Goal: Navigation & Orientation: Understand site structure

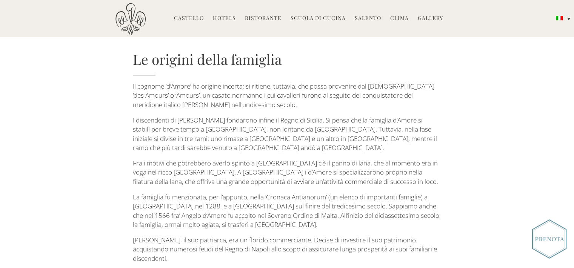
scroll to position [340, 0]
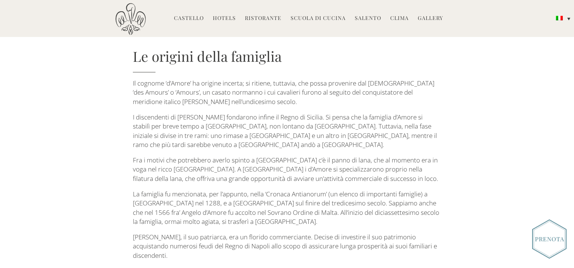
click at [184, 19] on link "Castello" at bounding box center [189, 18] width 30 height 9
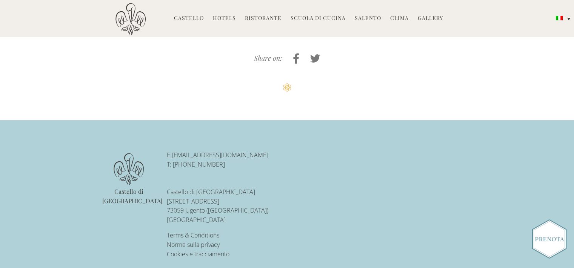
scroll to position [1839, 0]
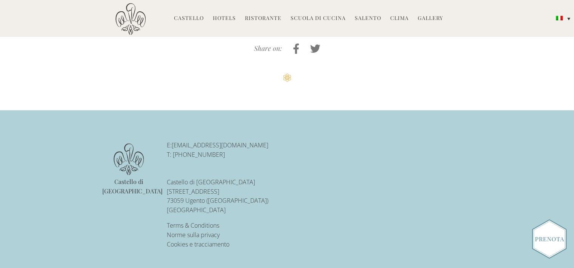
click at [227, 18] on link "Hotels" at bounding box center [224, 18] width 23 height 9
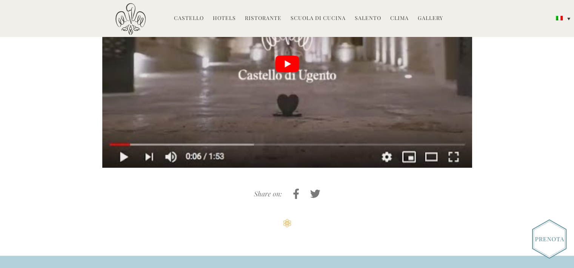
scroll to position [1760, 0]
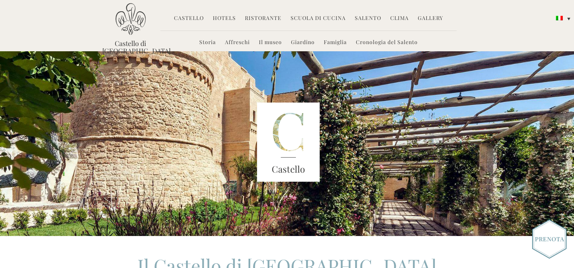
click at [369, 16] on link "Salento" at bounding box center [368, 18] width 26 height 9
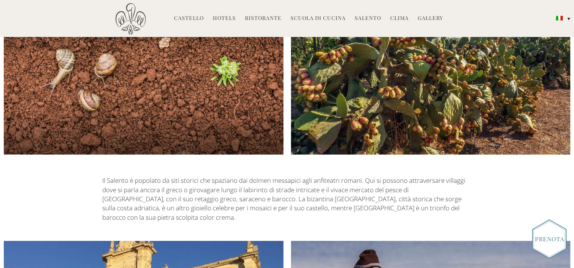
scroll to position [1548, 0]
